Goal: Task Accomplishment & Management: Use online tool/utility

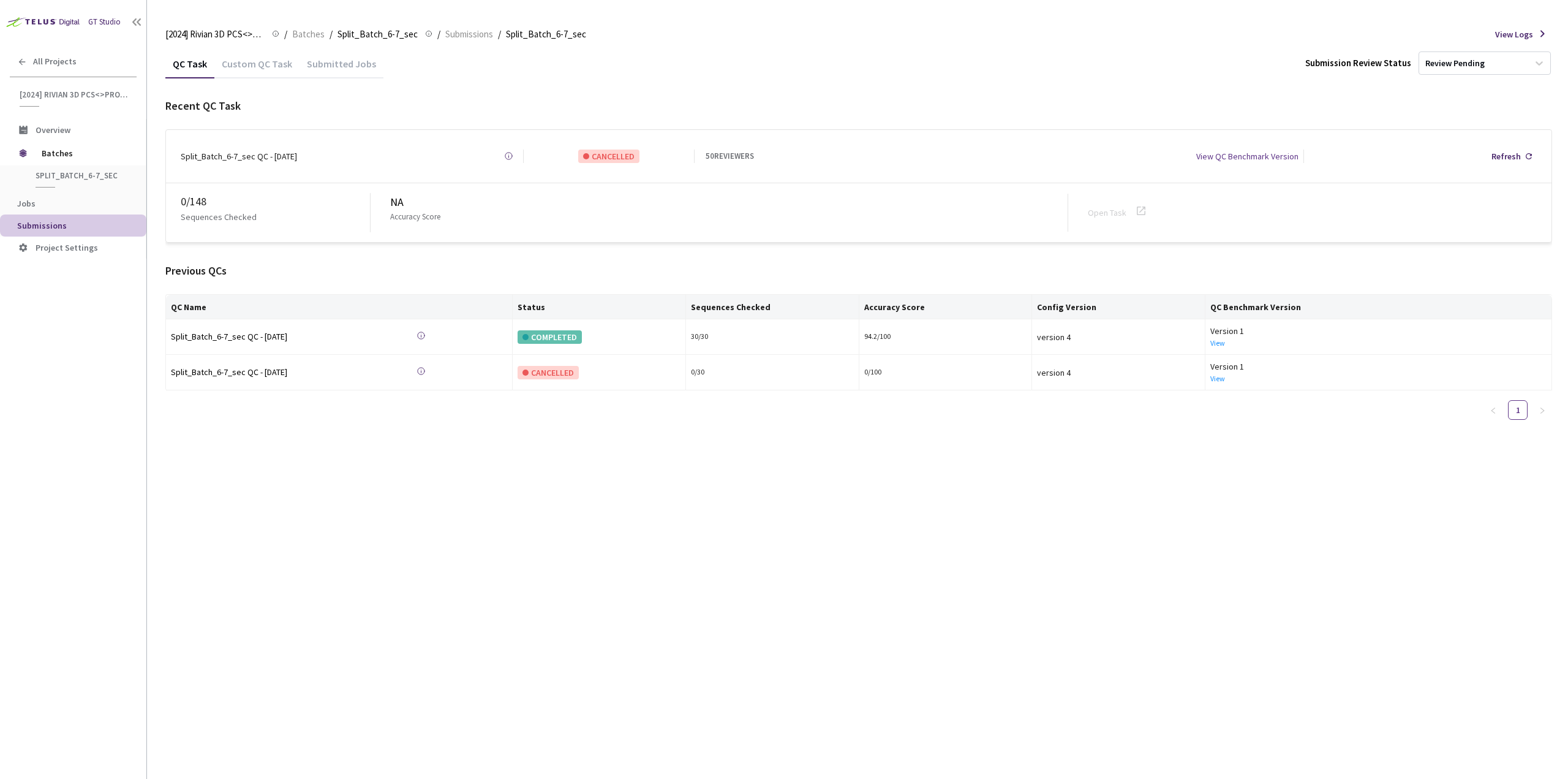
click at [282, 67] on div "Custom QC Task" at bounding box center [257, 68] width 85 height 21
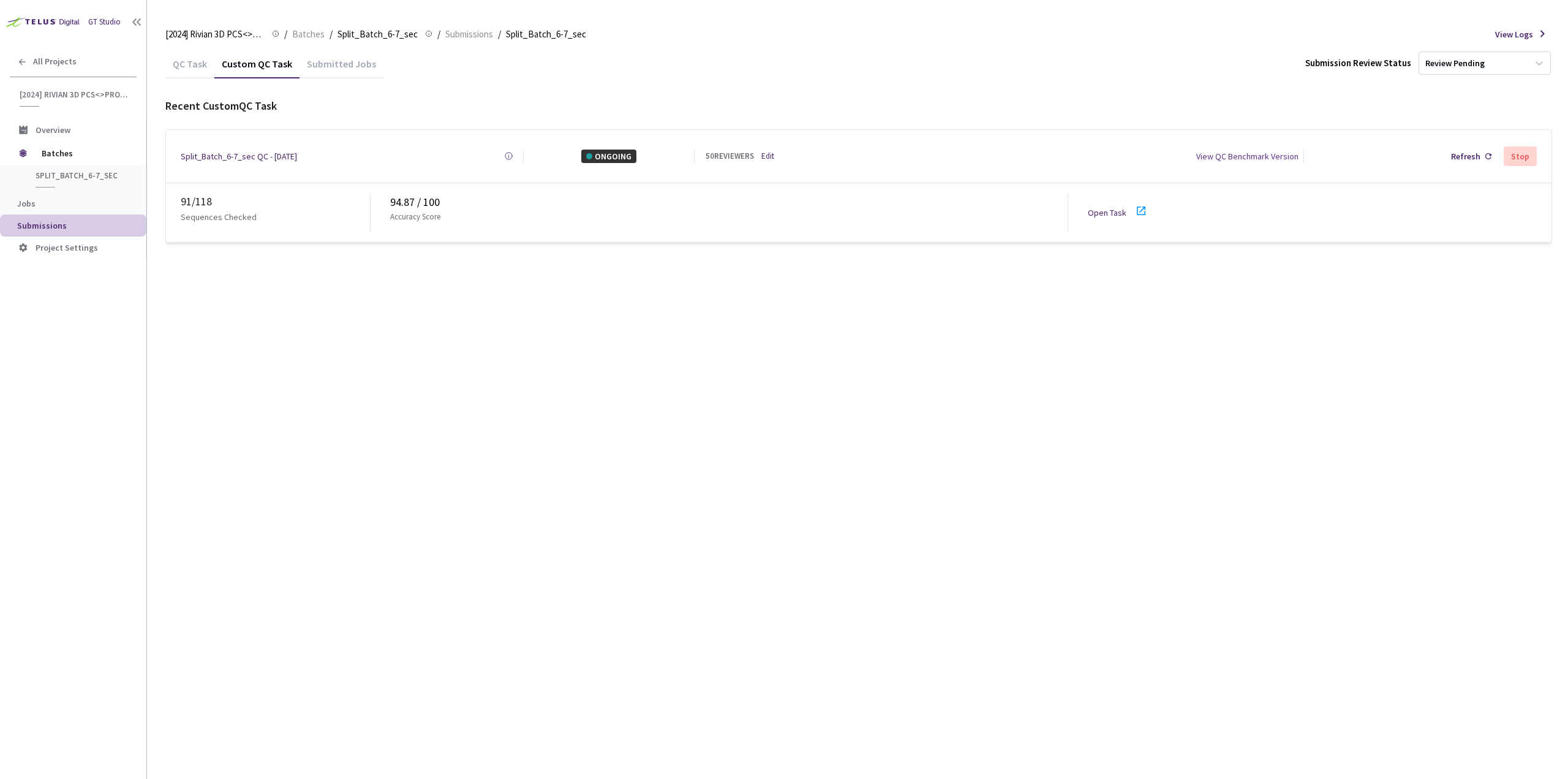
click at [1141, 206] on icon at bounding box center [1141, 211] width 15 height 15
